Goal: Transaction & Acquisition: Purchase product/service

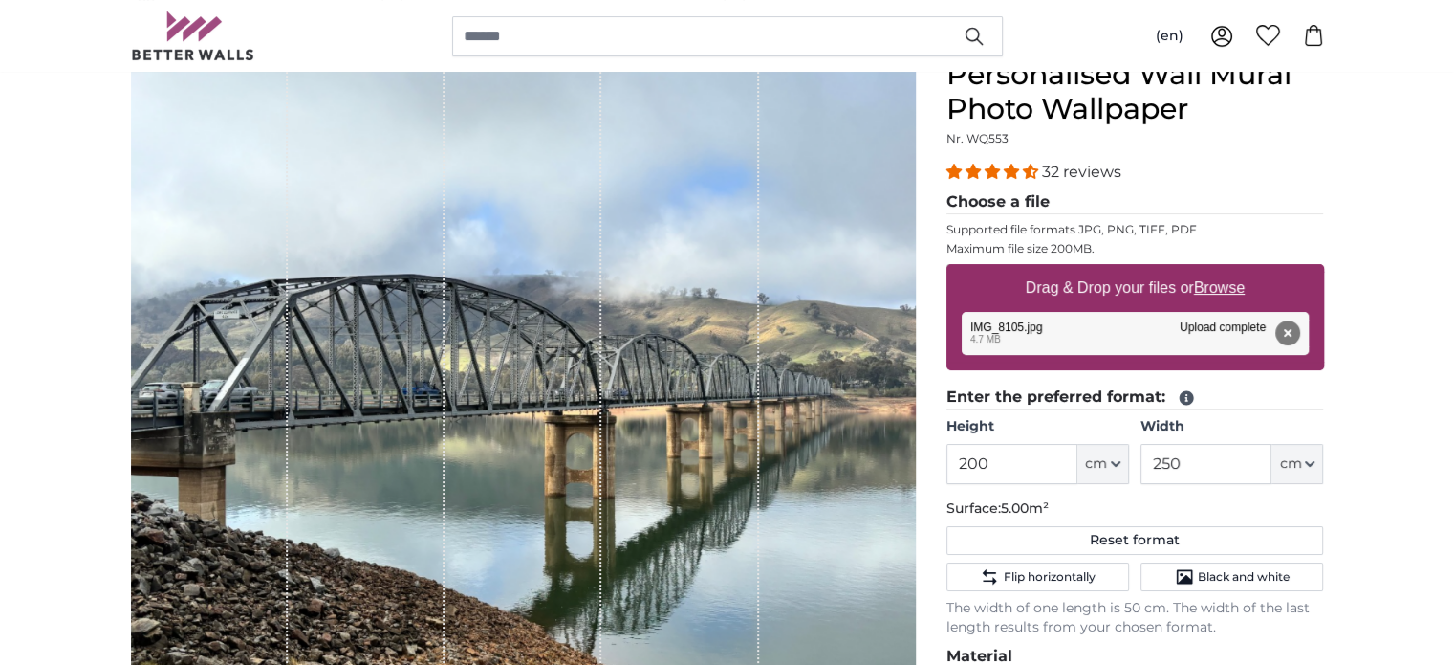
scroll to position [287, 0]
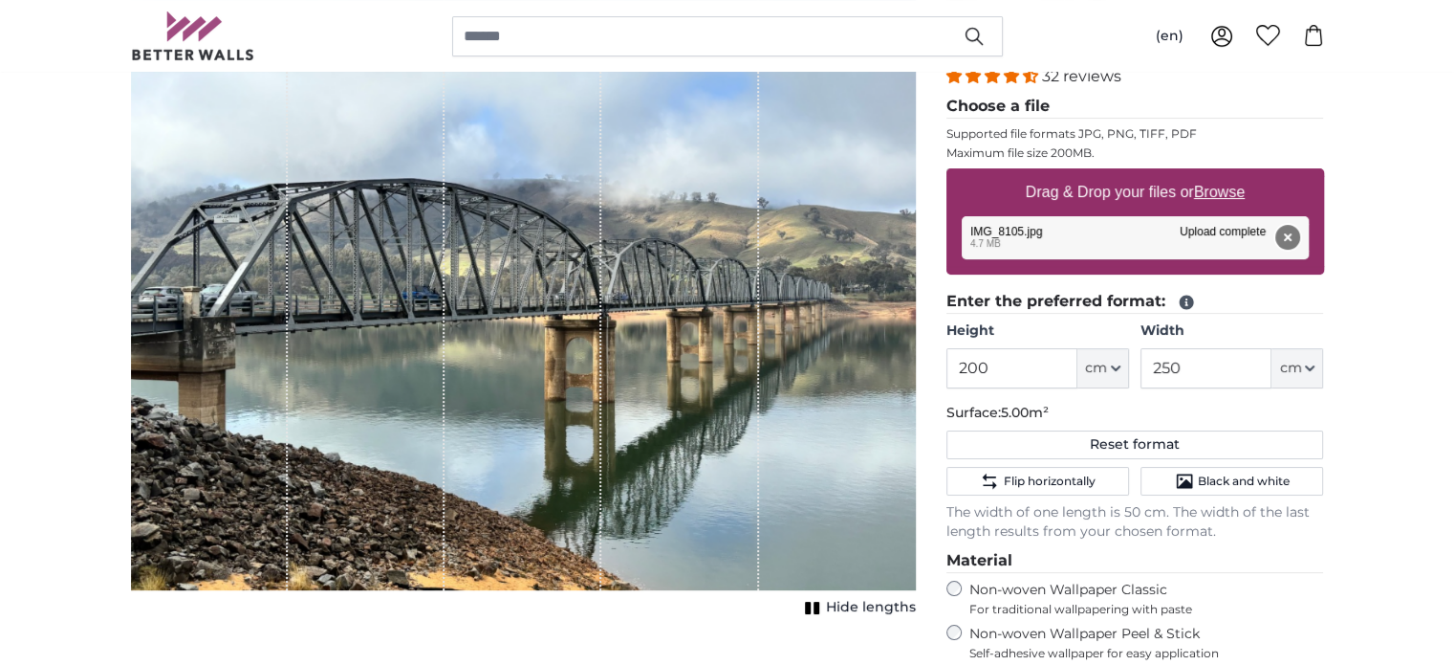
drag, startPoint x: 1294, startPoint y: 233, endPoint x: 1286, endPoint y: 240, distance: 10.2
click at [1293, 233] on button "Remove" at bounding box center [1287, 237] width 25 height 25
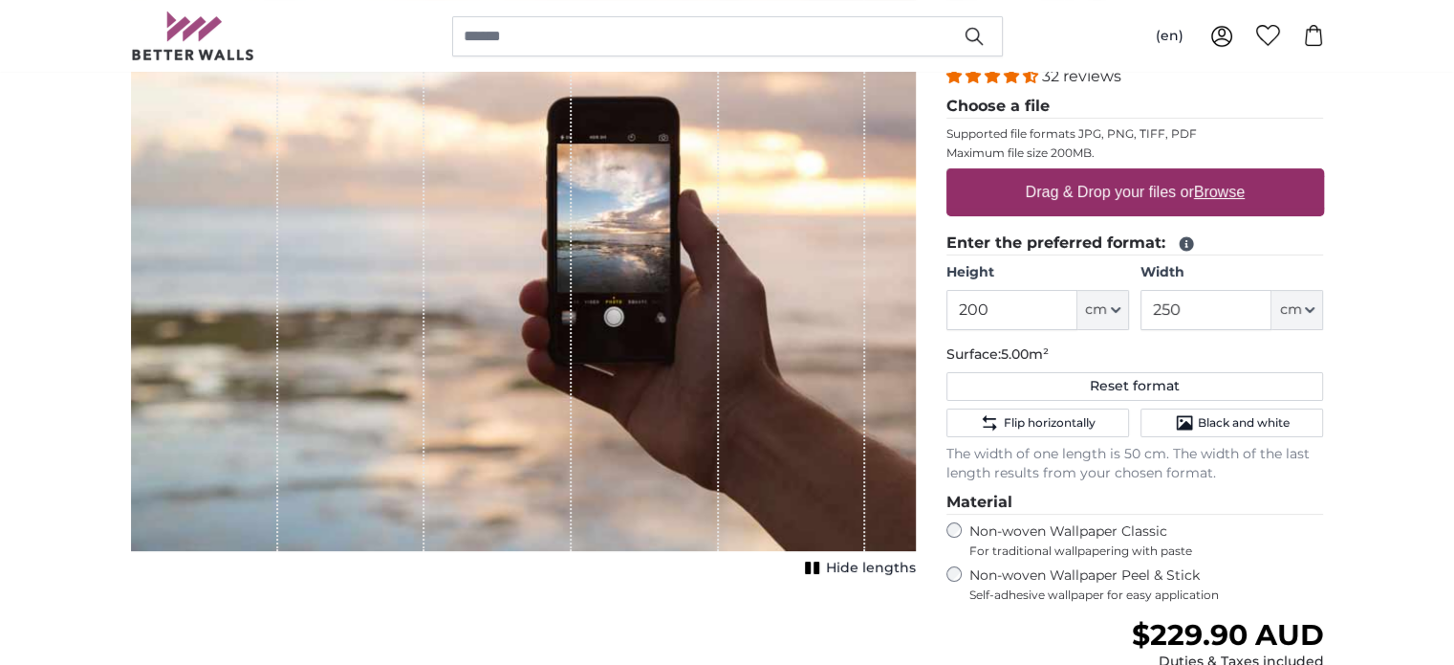
click at [1210, 192] on u "Browse" at bounding box center [1219, 192] width 51 height 16
click at [1210, 174] on input "Drag & Drop your files or Browse" at bounding box center [1136, 171] width 378 height 6
click at [1216, 188] on u "Browse" at bounding box center [1219, 192] width 51 height 16
click at [1216, 174] on input "Drag & Drop your files or Browse" at bounding box center [1136, 171] width 378 height 6
type input "**********"
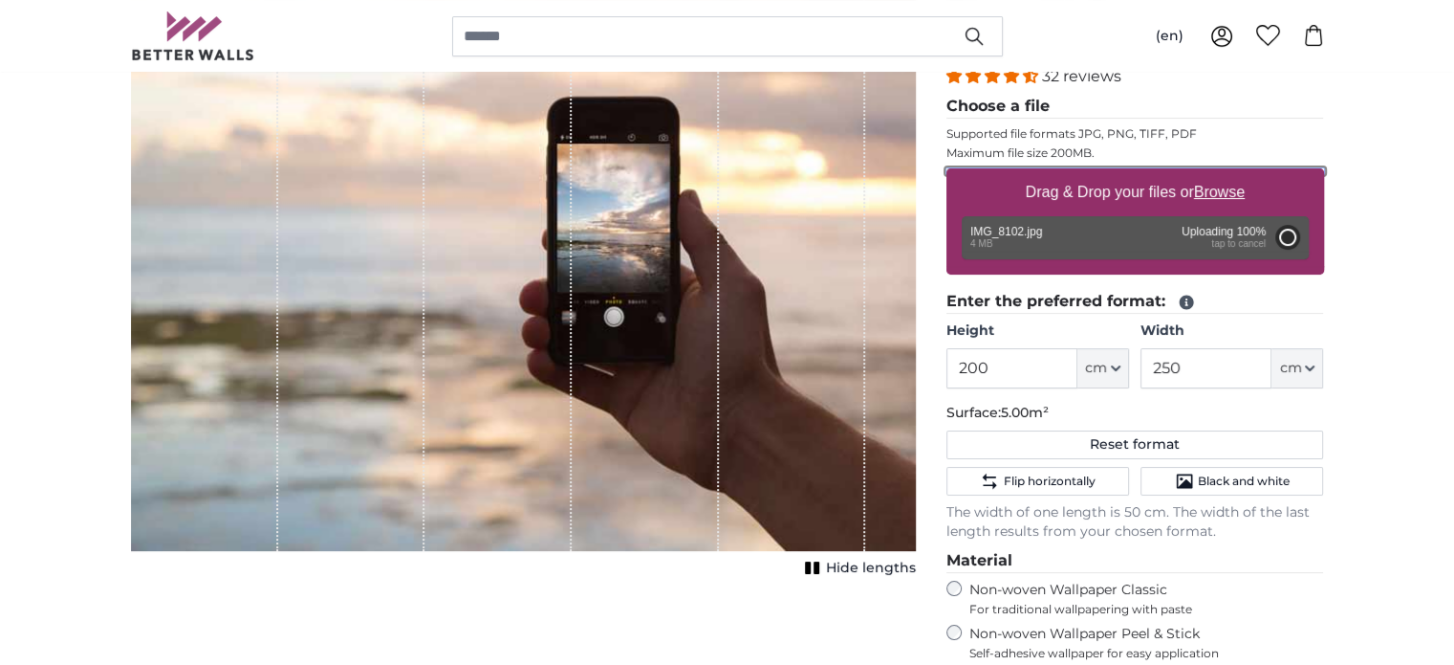
type input "266"
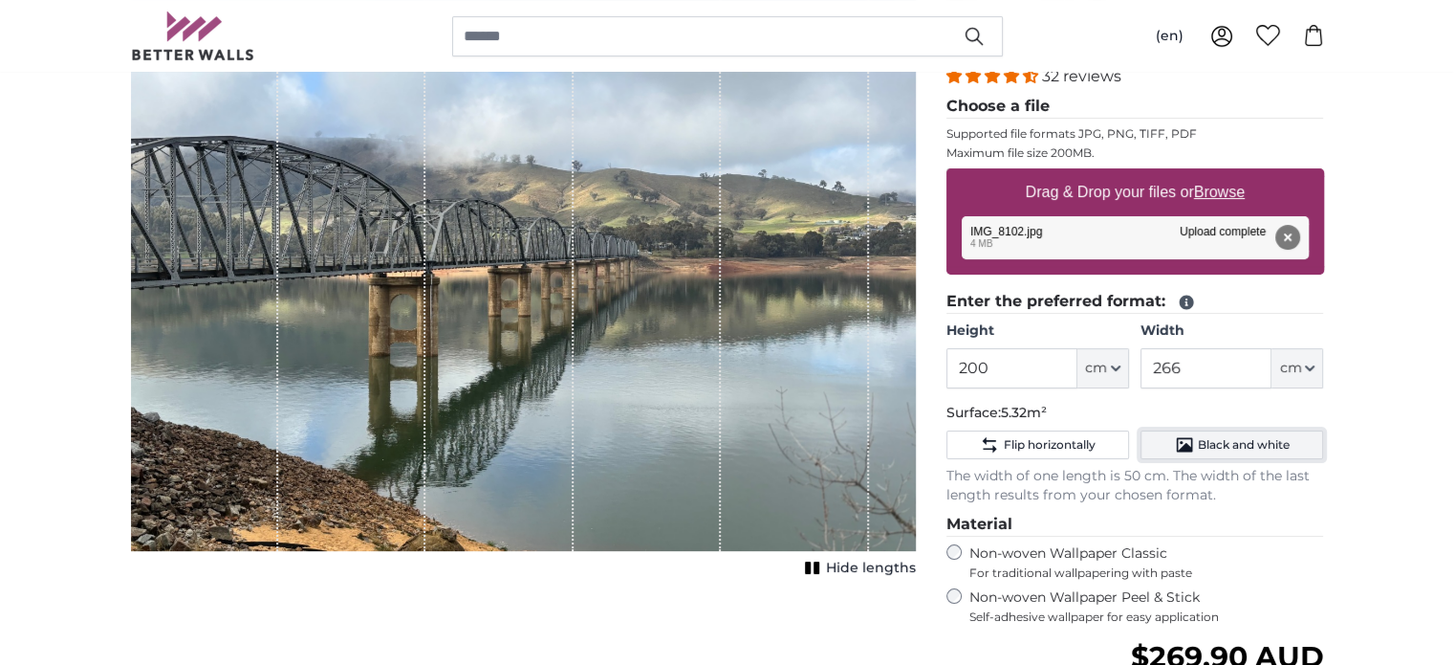
click at [1180, 441] on icon "Black and white" at bounding box center [1184, 445] width 16 height 14
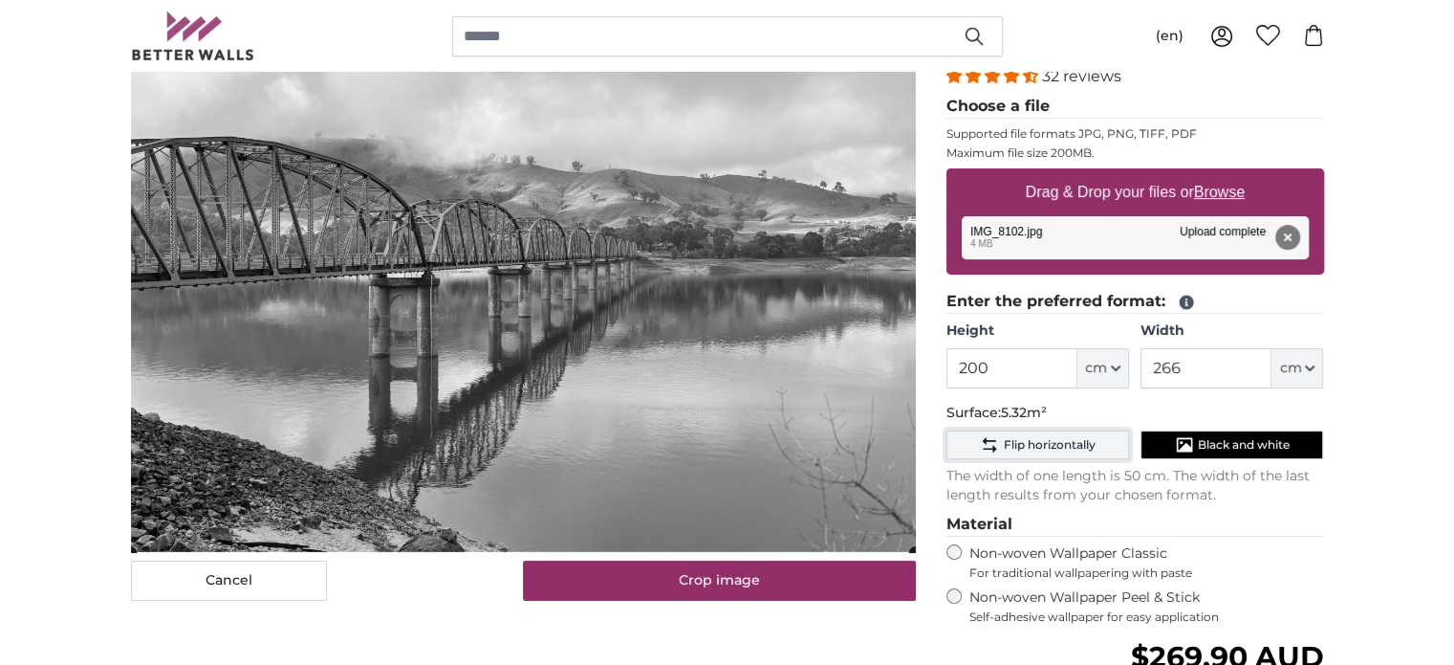
click at [1025, 433] on button "Flip horizontally" at bounding box center [1038, 444] width 183 height 29
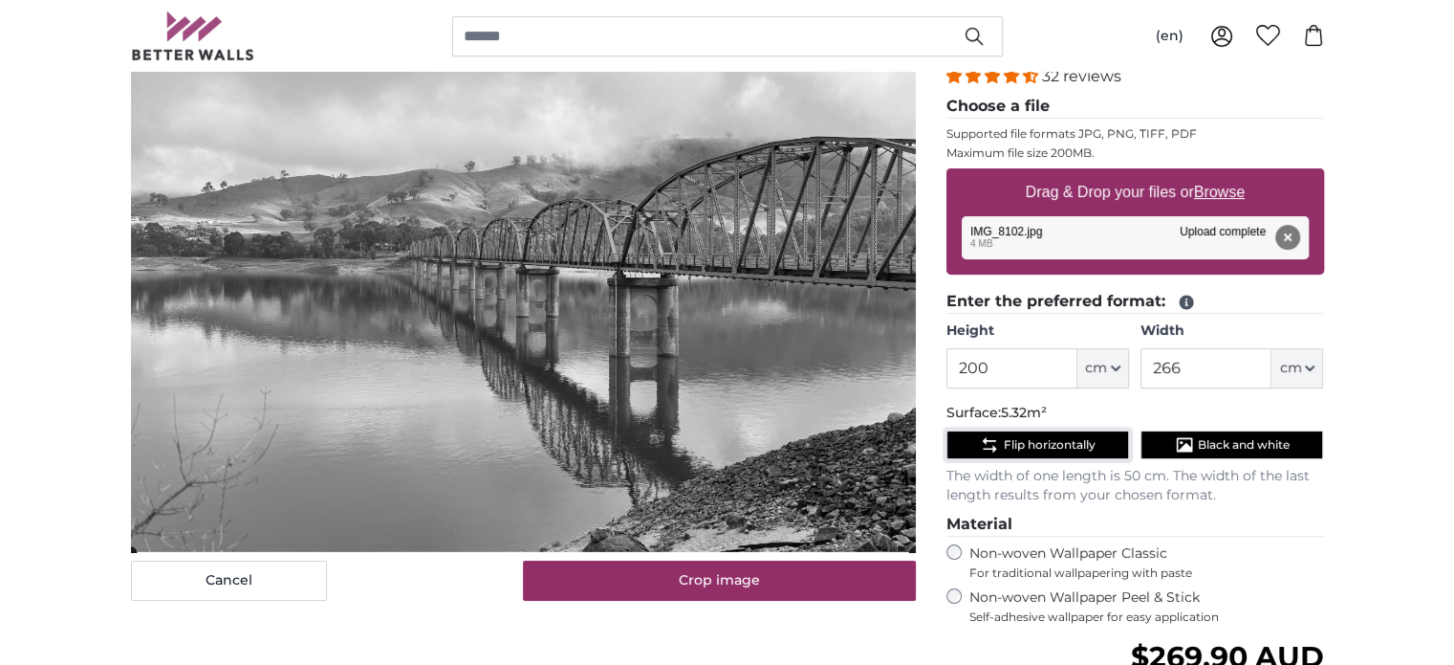
click at [1060, 443] on span "Flip horizontally" at bounding box center [1049, 444] width 92 height 15
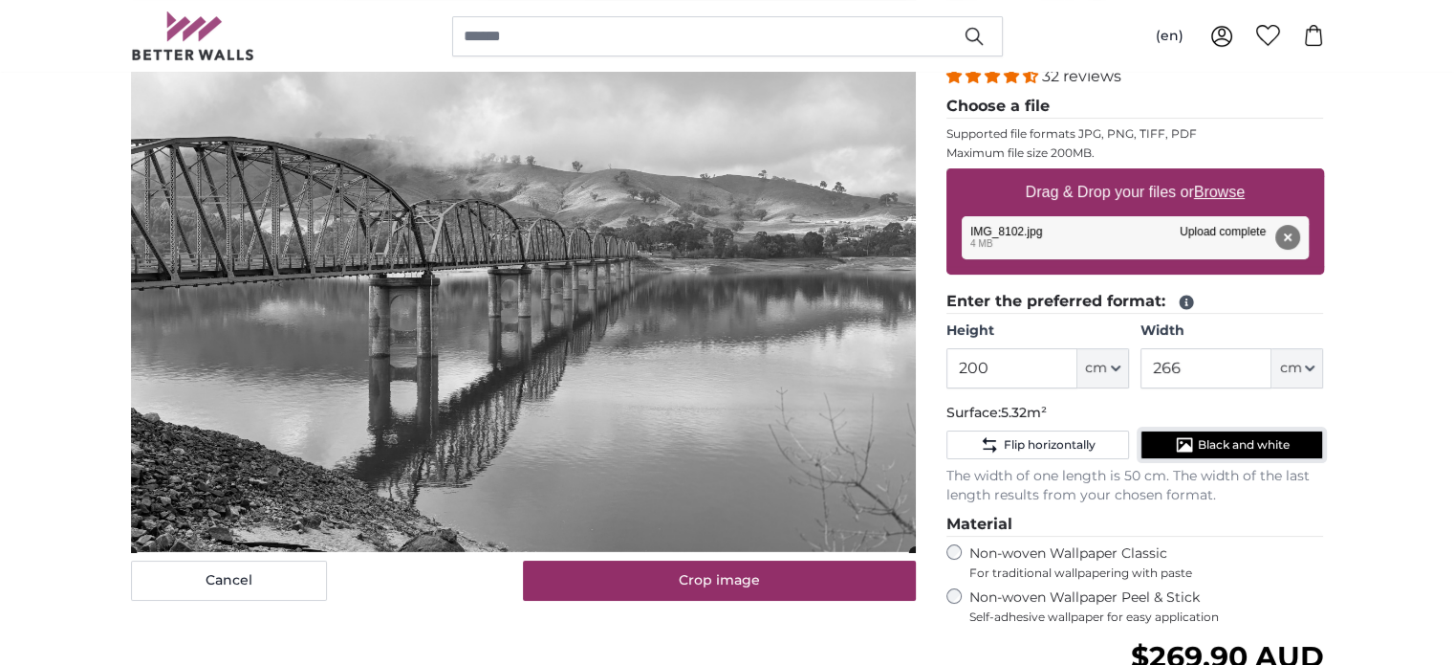
click at [1216, 437] on span "Black and white" at bounding box center [1244, 444] width 92 height 15
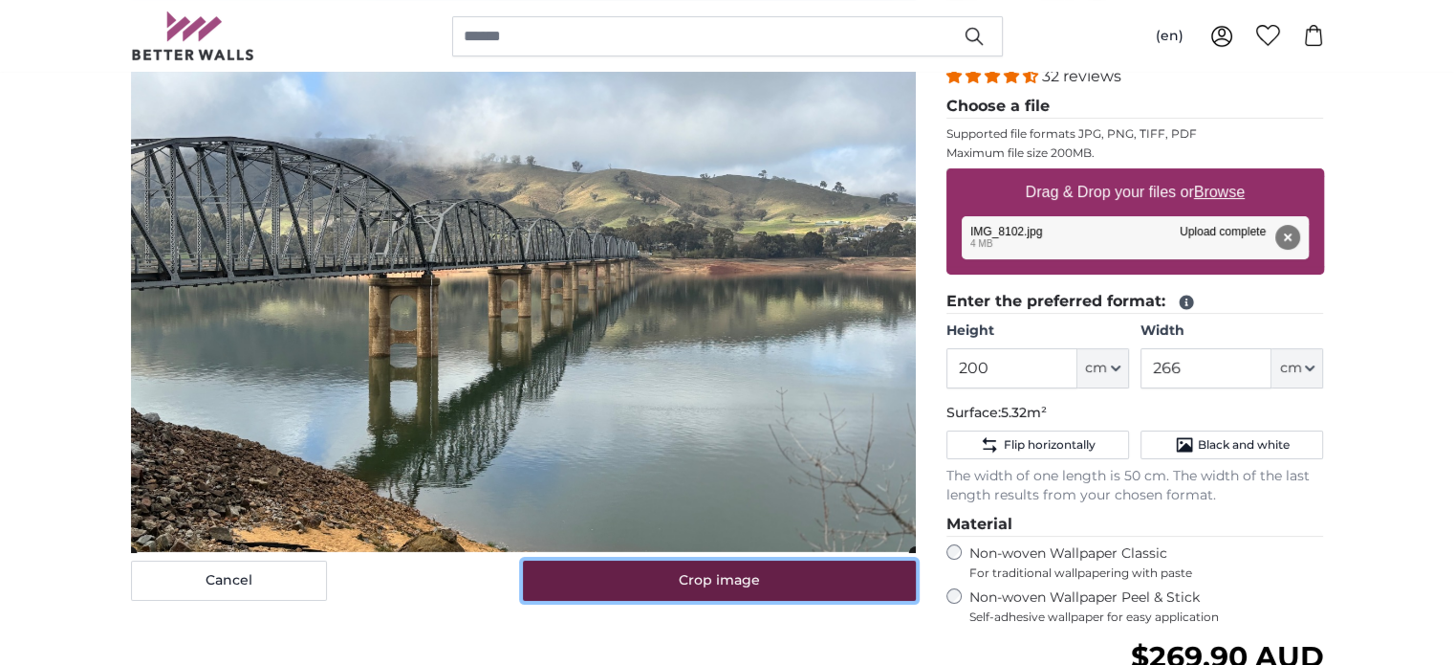
click at [758, 569] on button "Crop image" at bounding box center [719, 580] width 393 height 40
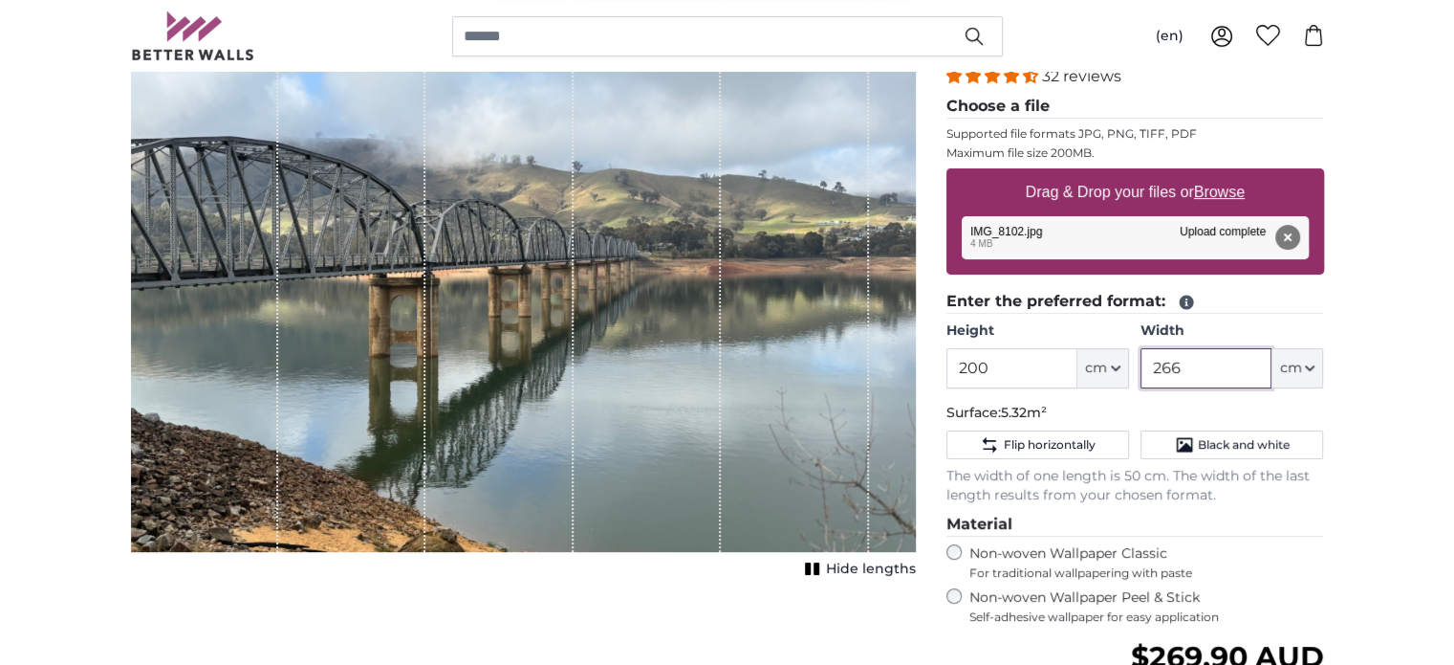
click at [1193, 367] on input "266" at bounding box center [1206, 368] width 131 height 40
click at [1193, 366] on input "266" at bounding box center [1206, 368] width 131 height 40
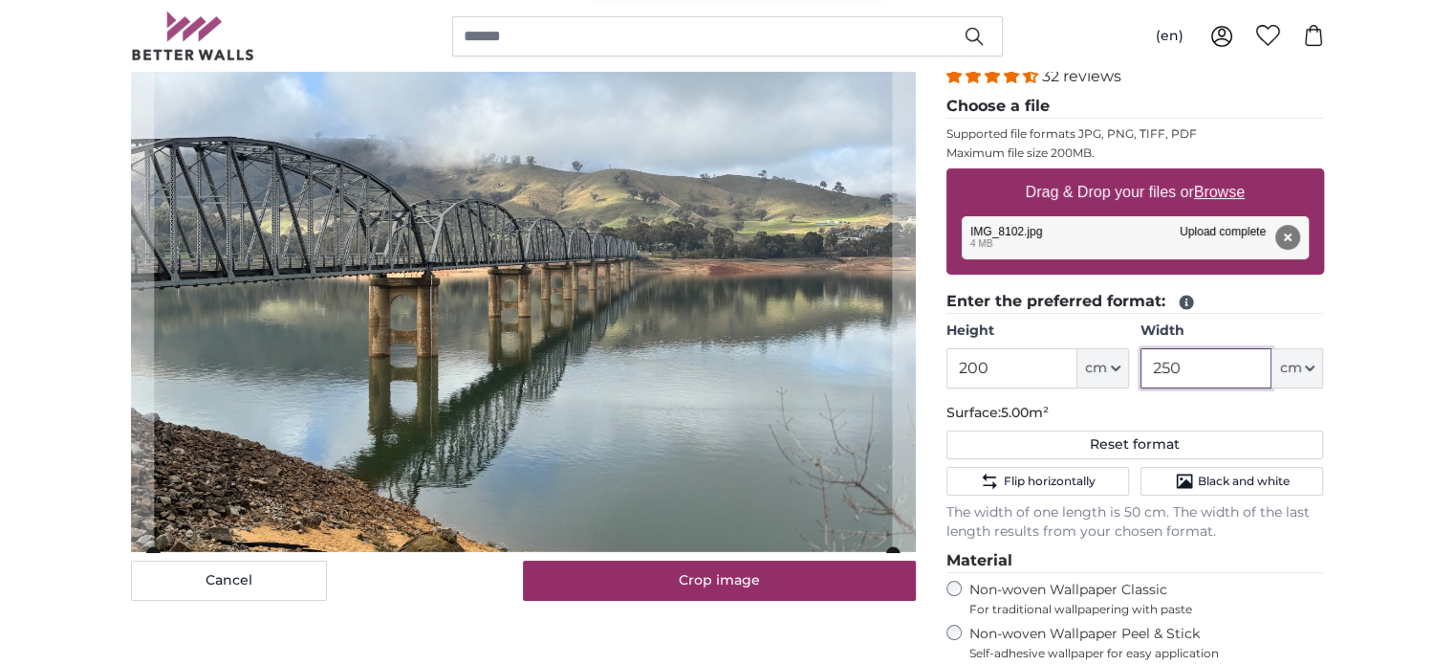
type input "250"
click at [1300, 408] on p "Surface: 5.00m²" at bounding box center [1136, 413] width 378 height 19
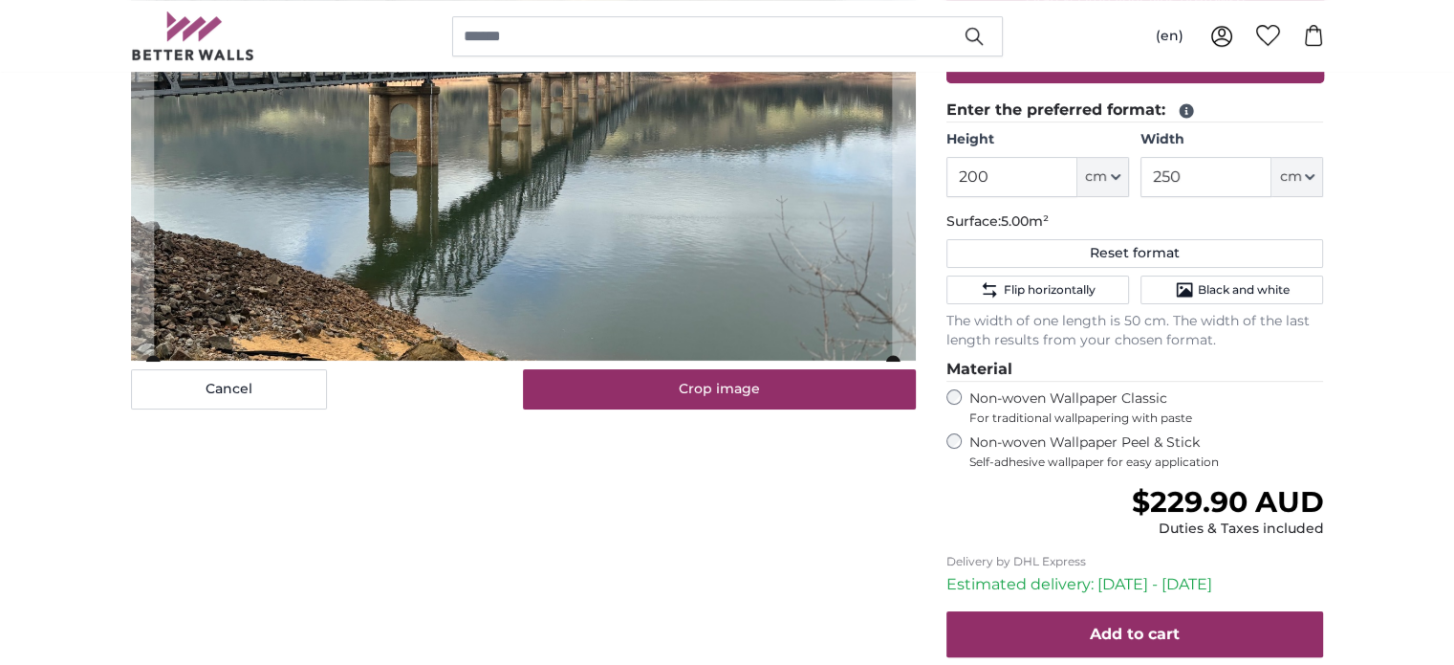
scroll to position [382, 0]
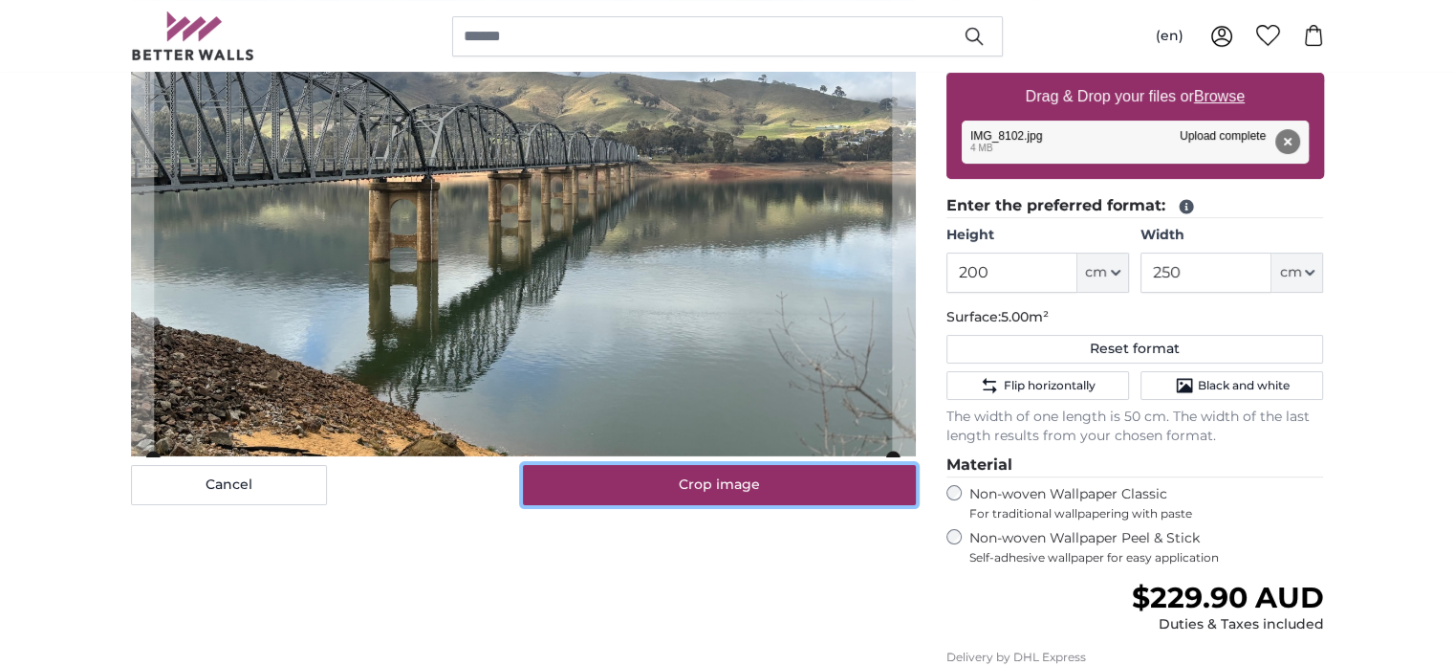
drag, startPoint x: 698, startPoint y: 474, endPoint x: 727, endPoint y: 480, distance: 29.3
click at [701, 474] on button "Crop image" at bounding box center [719, 485] width 393 height 40
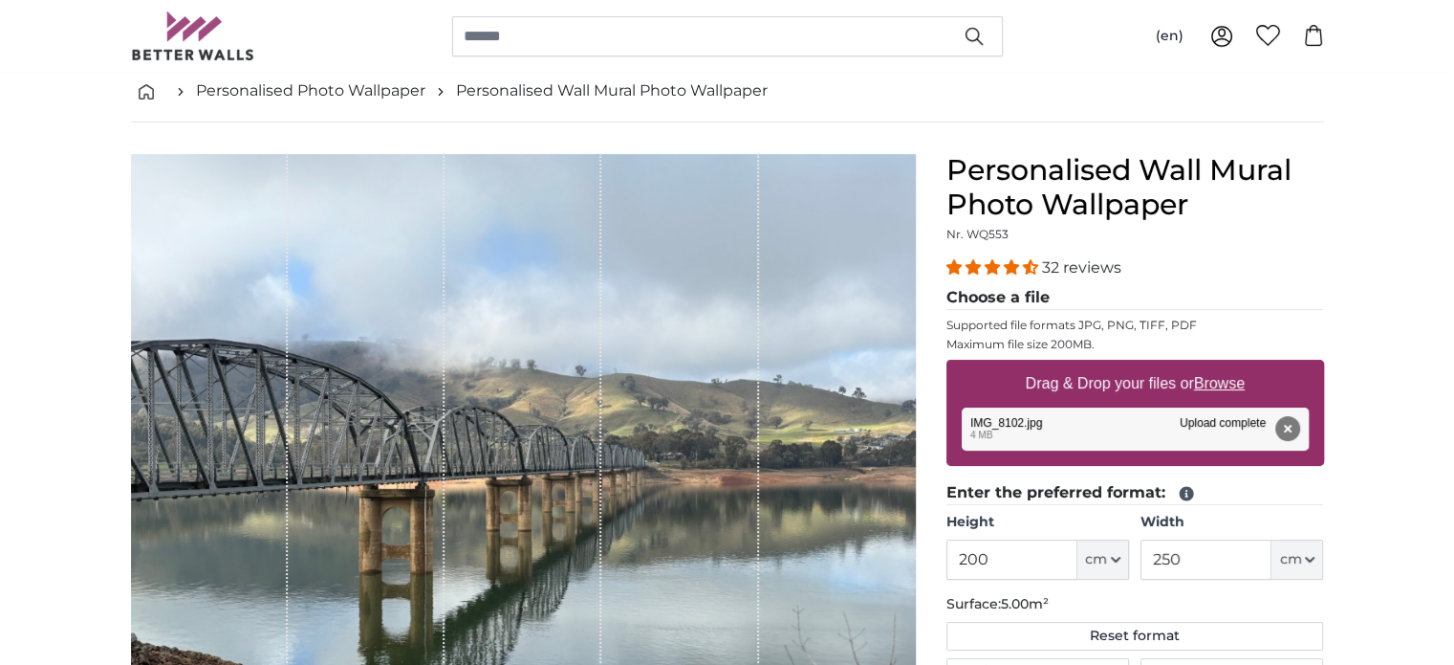
scroll to position [287, 0]
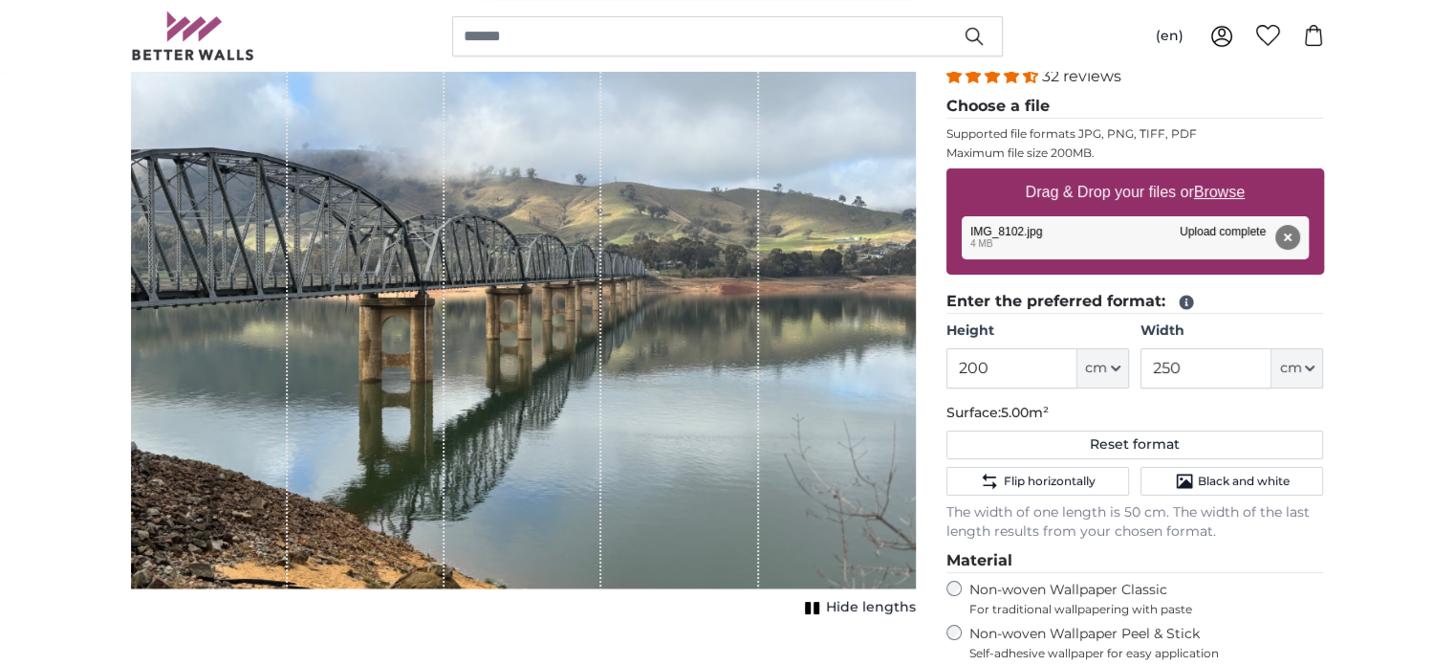
click at [645, 576] on div "1 of 1" at bounding box center [679, 276] width 157 height 628
click at [814, 603] on icon "1 of 1" at bounding box center [812, 608] width 19 height 14
click at [813, 603] on rect "1 of 1" at bounding box center [810, 607] width 6 height 12
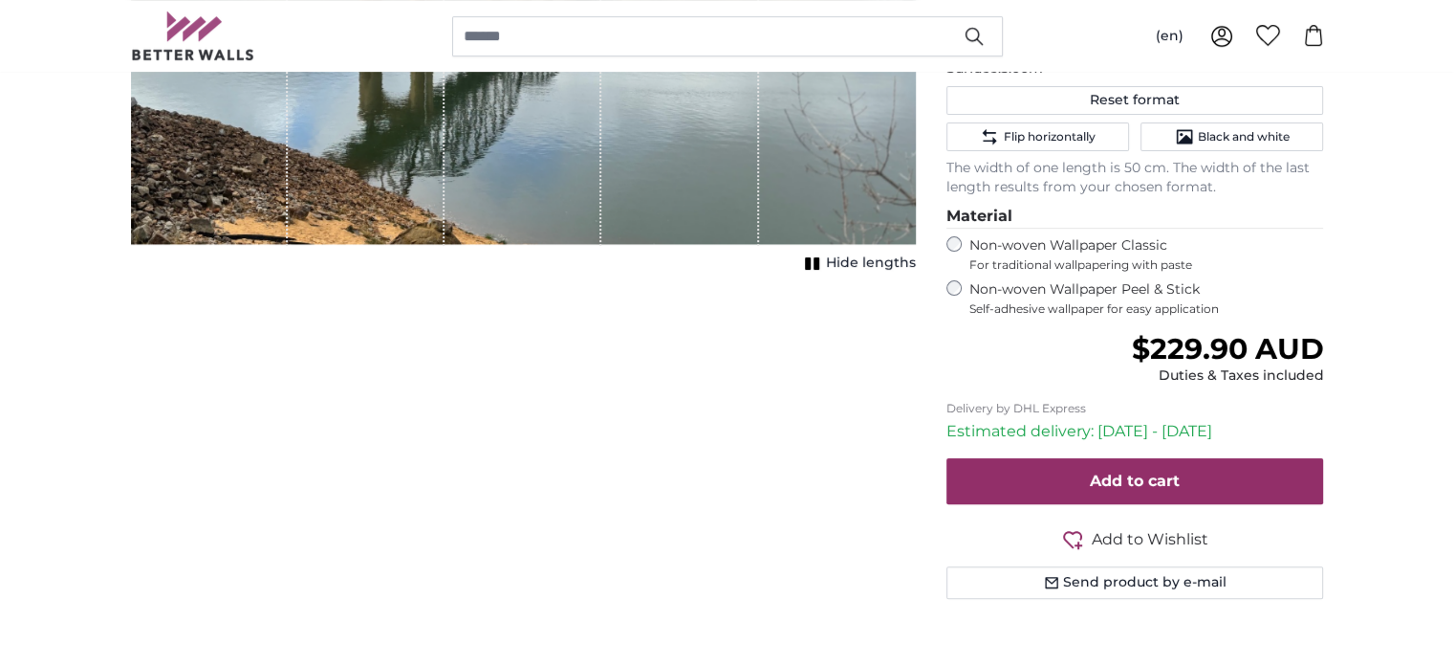
scroll to position [574, 0]
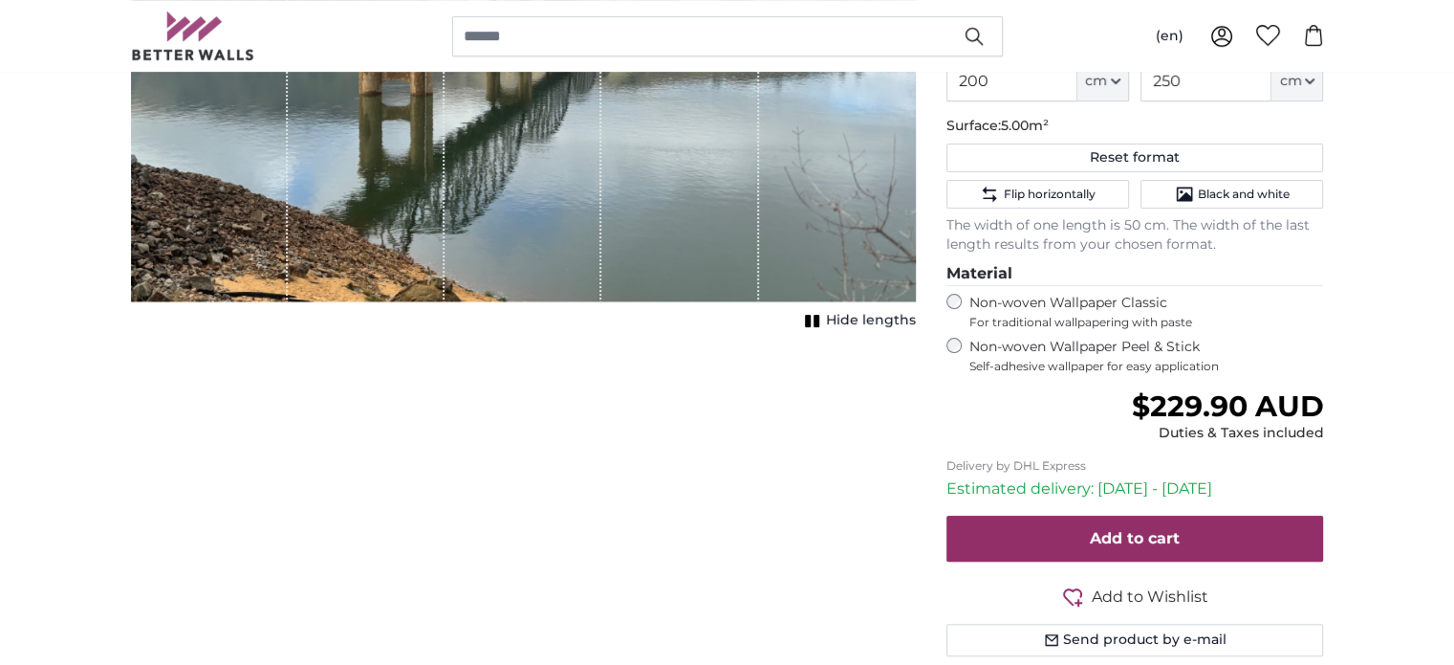
click at [955, 334] on fieldset "Material Non-woven Wallpaper Classic For traditional wallpapering with paste No…" at bounding box center [1136, 318] width 378 height 112
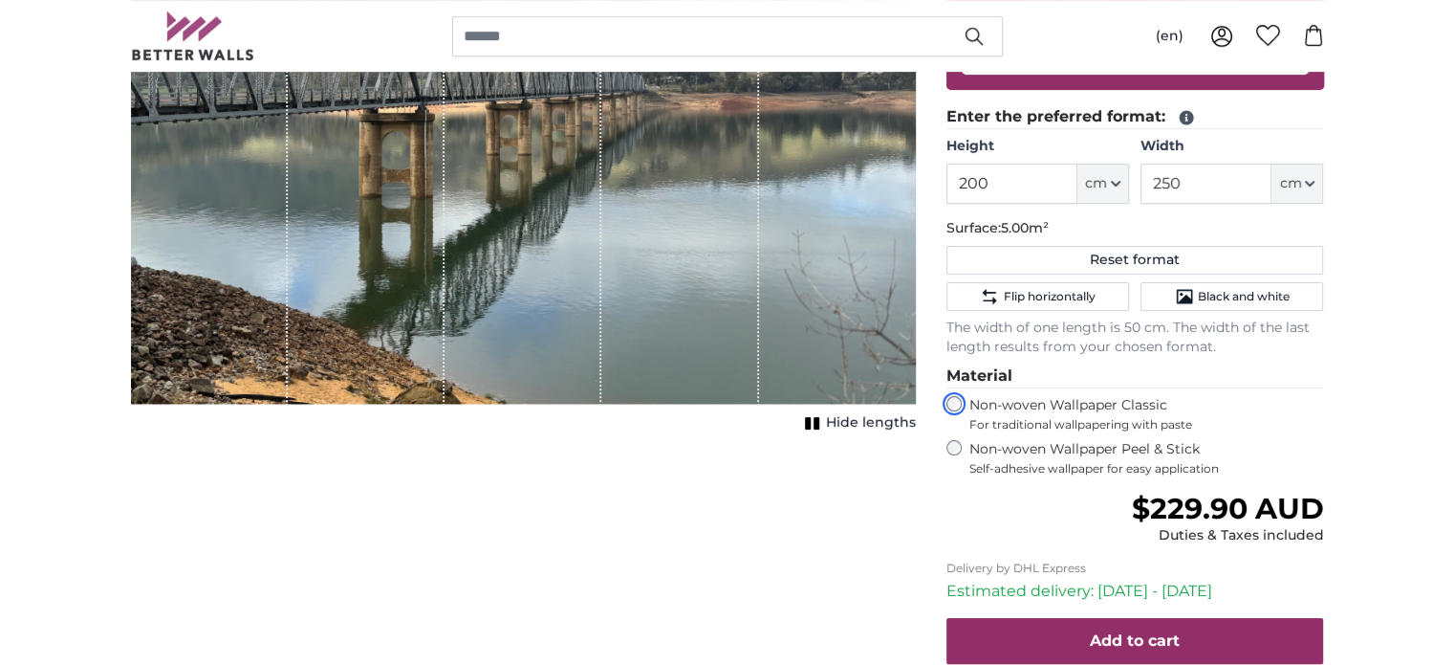
scroll to position [765, 0]
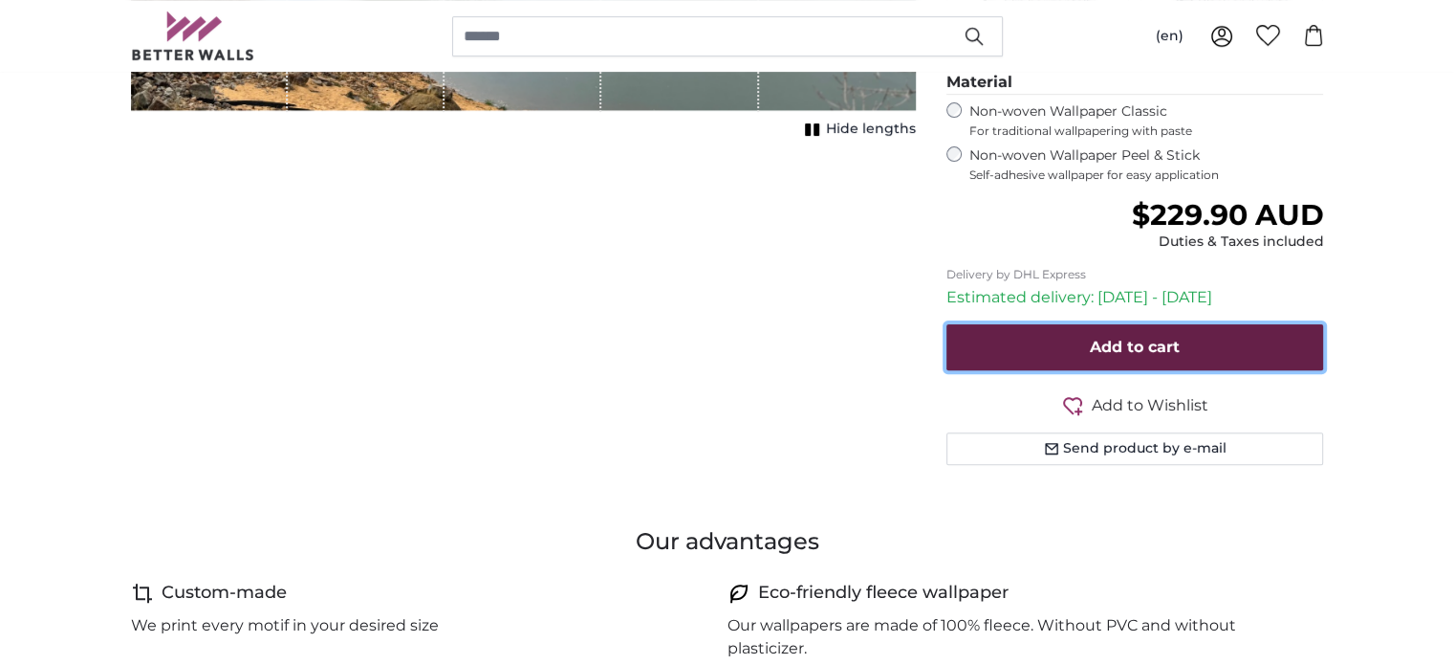
click at [1125, 338] on span "Add to cart" at bounding box center [1135, 347] width 90 height 18
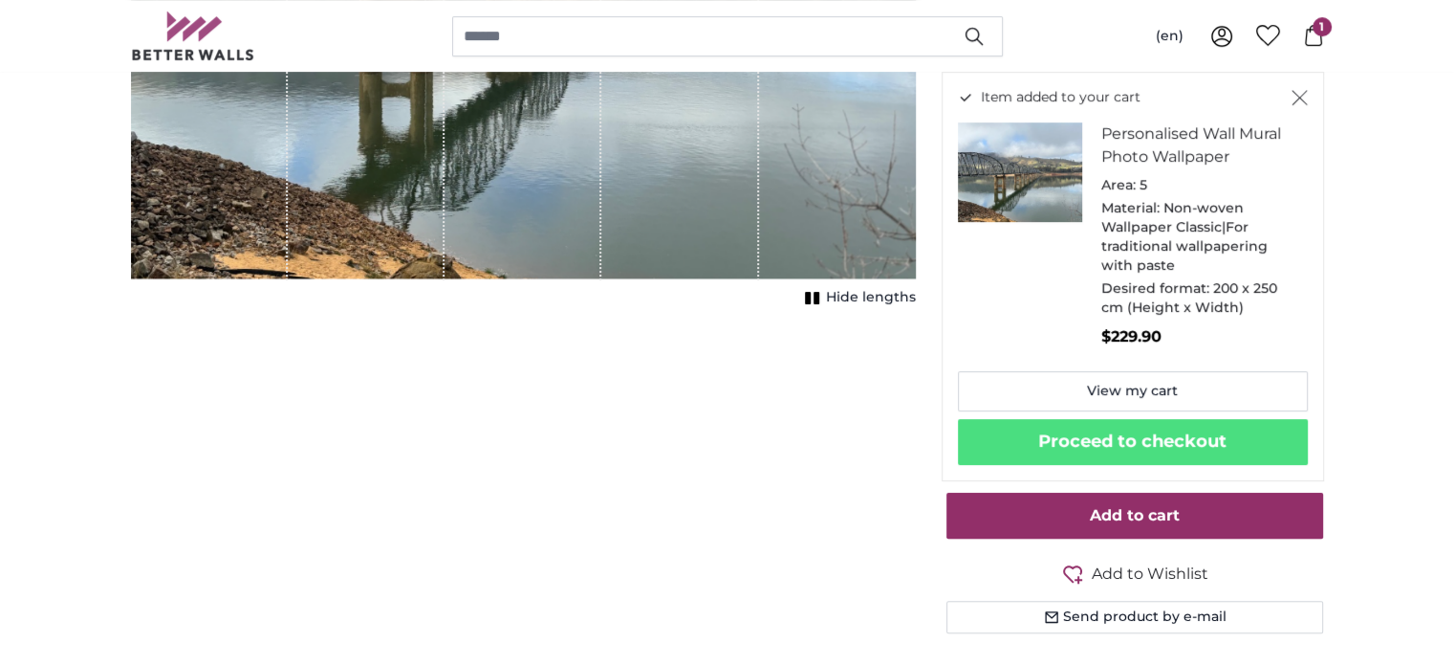
scroll to position [574, 0]
